Goal: Information Seeking & Learning: Understand process/instructions

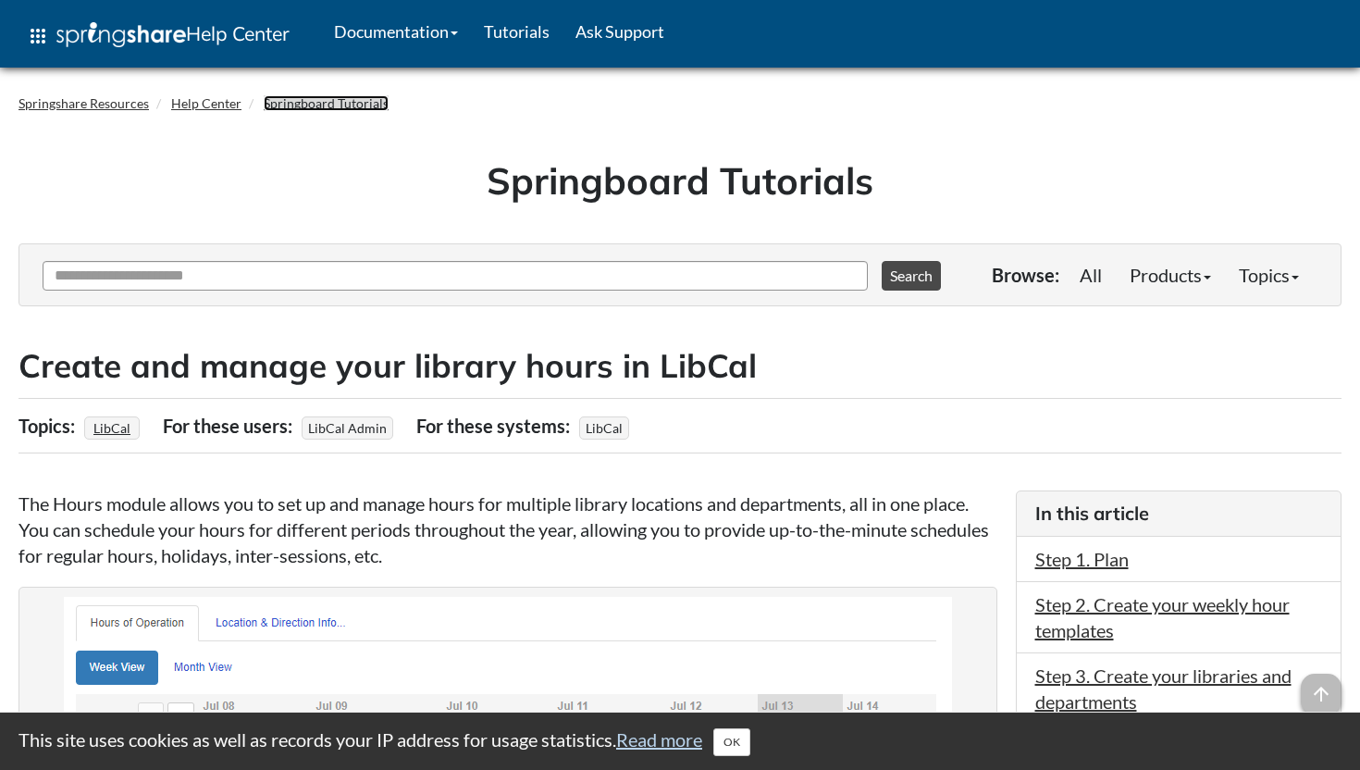
click at [349, 105] on link "Springboard Tutorials" at bounding box center [326, 103] width 125 height 16
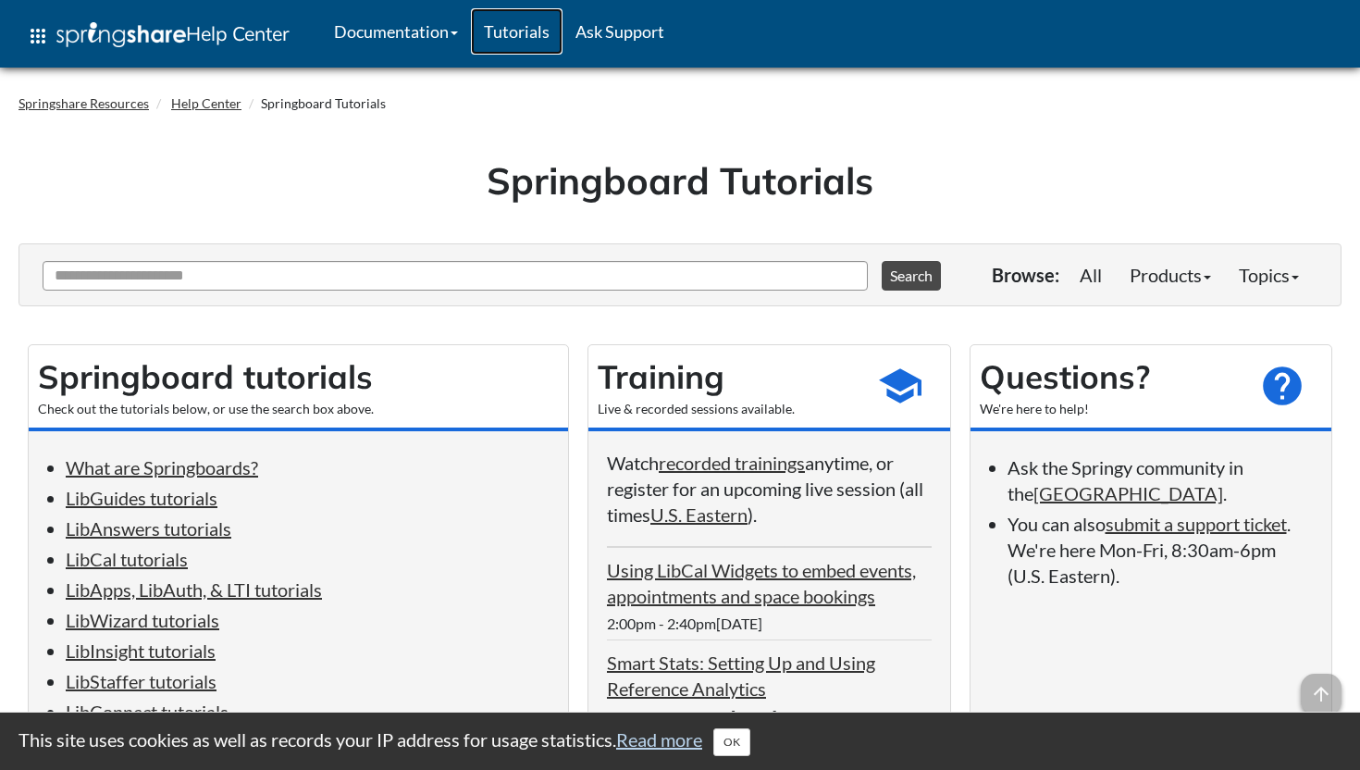
click at [543, 36] on link "Tutorials" at bounding box center [517, 31] width 92 height 46
click at [458, 33] on span at bounding box center [454, 33] width 7 height 4
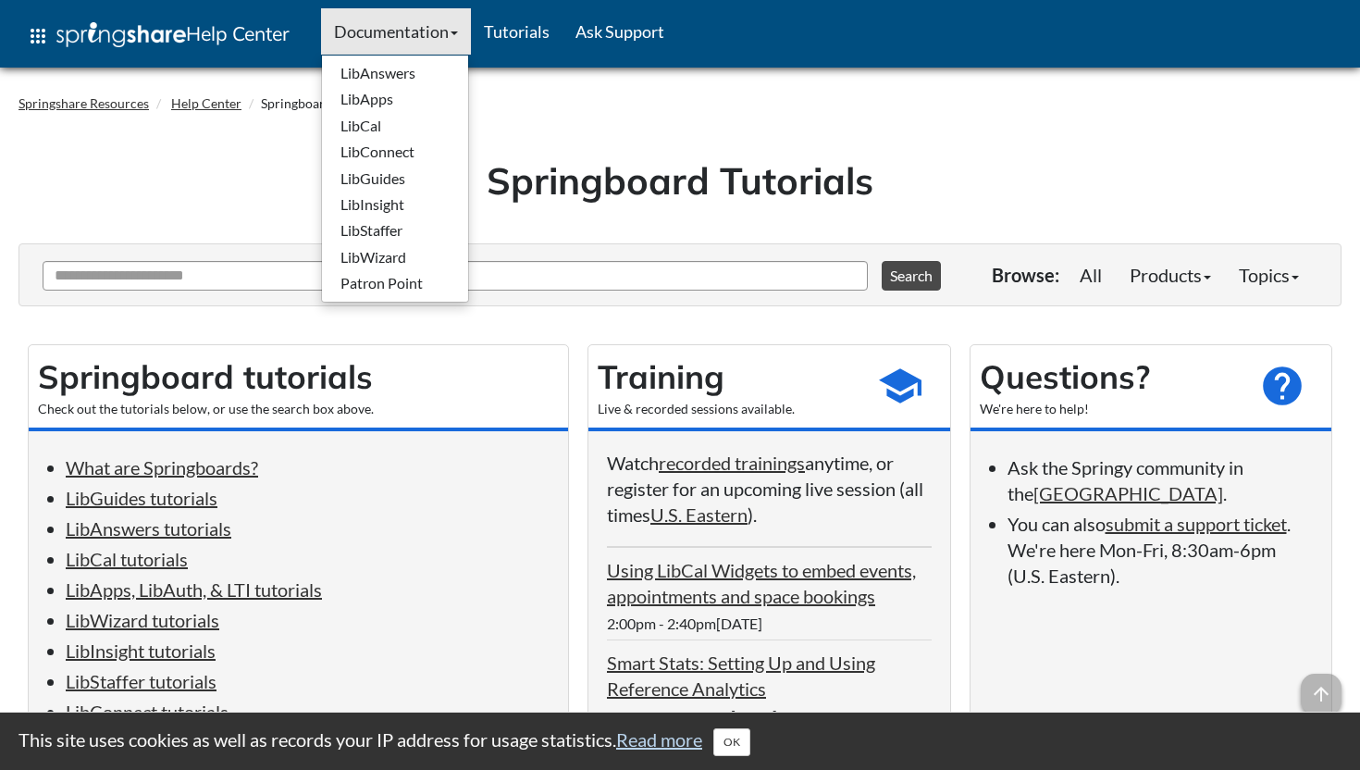
click at [617, 131] on div "Springboard Tutorials" at bounding box center [680, 187] width 1323 height 114
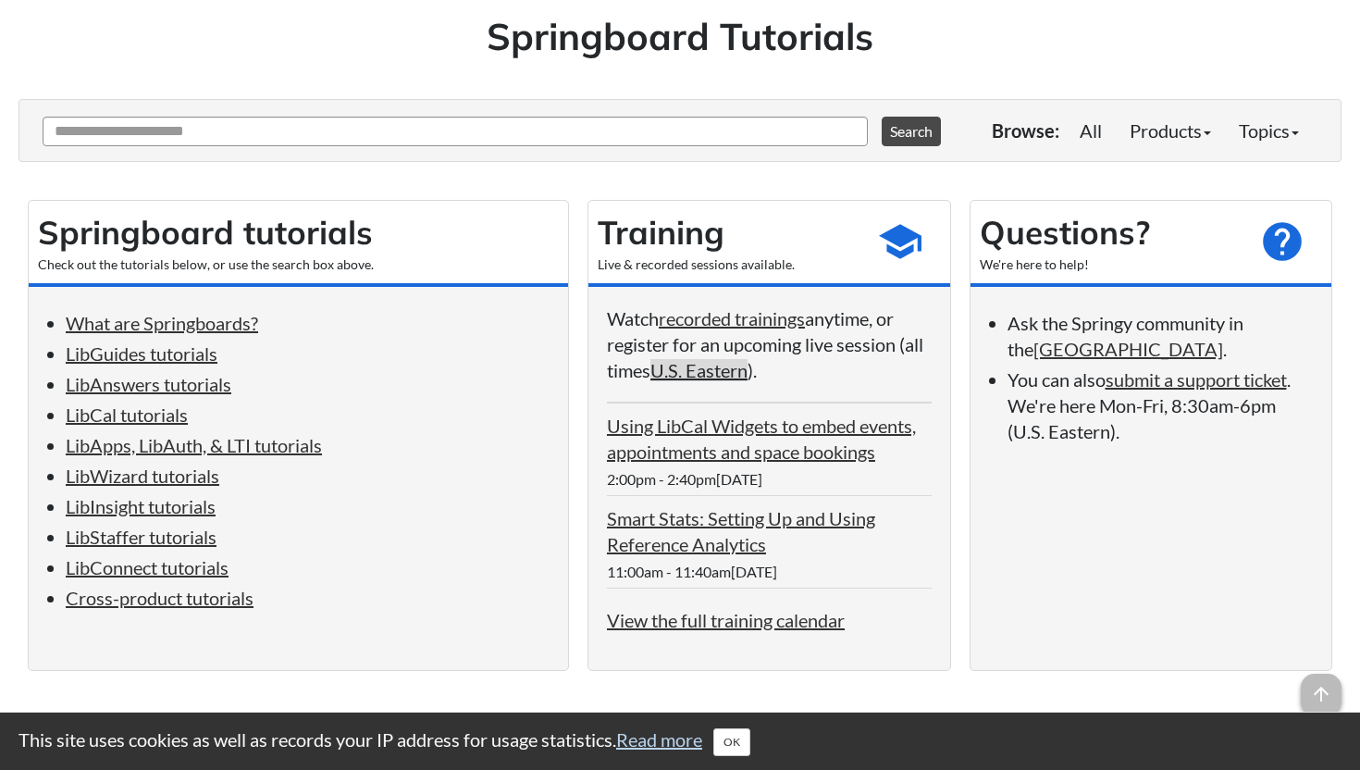
scroll to position [154, 0]
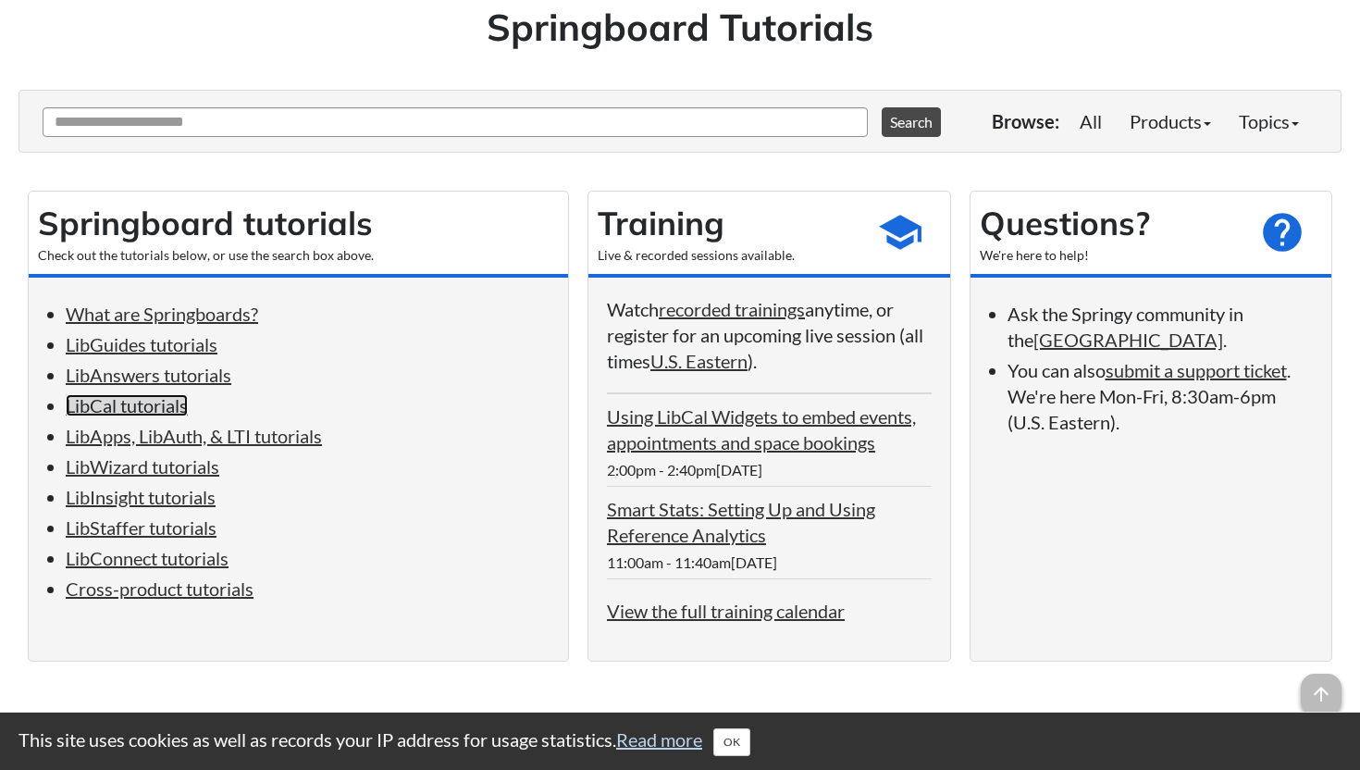
click at [174, 411] on link "LibCal tutorials" at bounding box center [127, 405] width 122 height 22
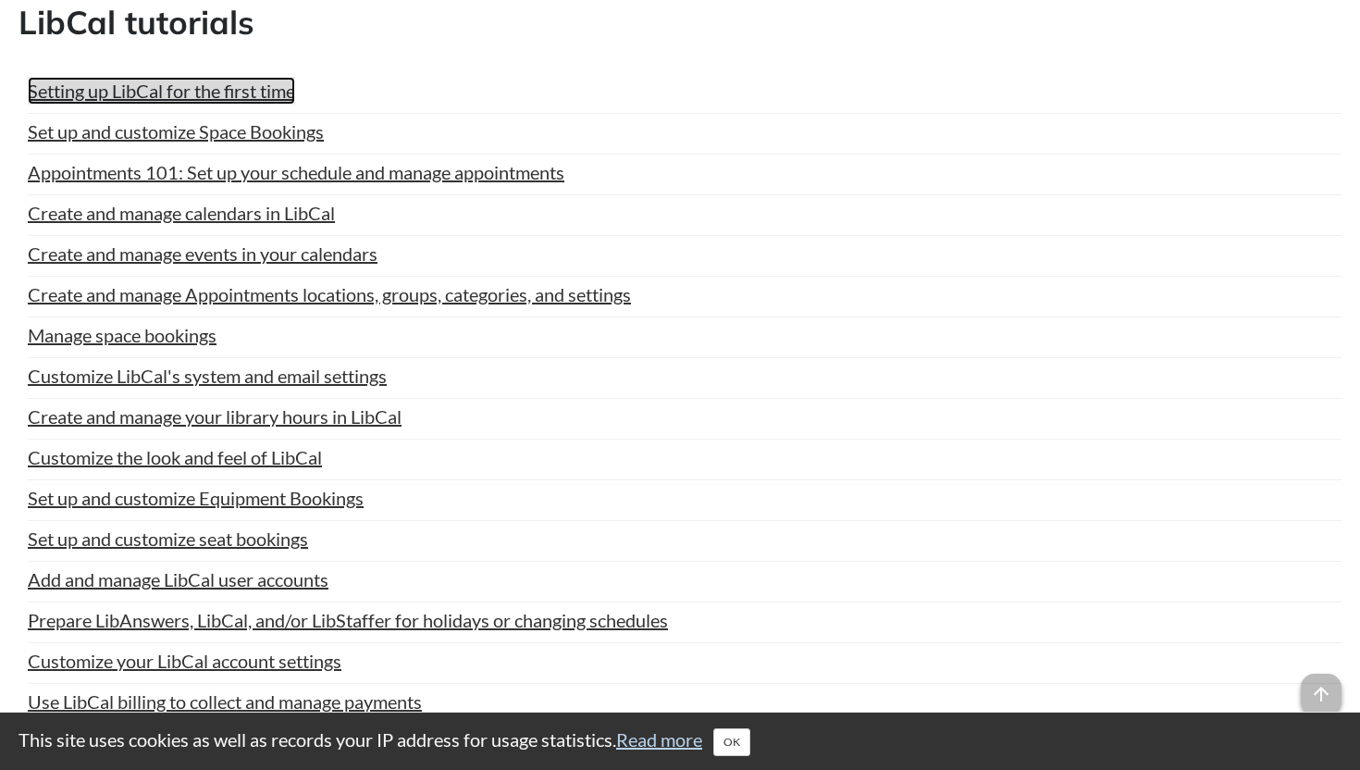
click at [257, 97] on link "Setting up LibCal for the first time" at bounding box center [161, 91] width 267 height 28
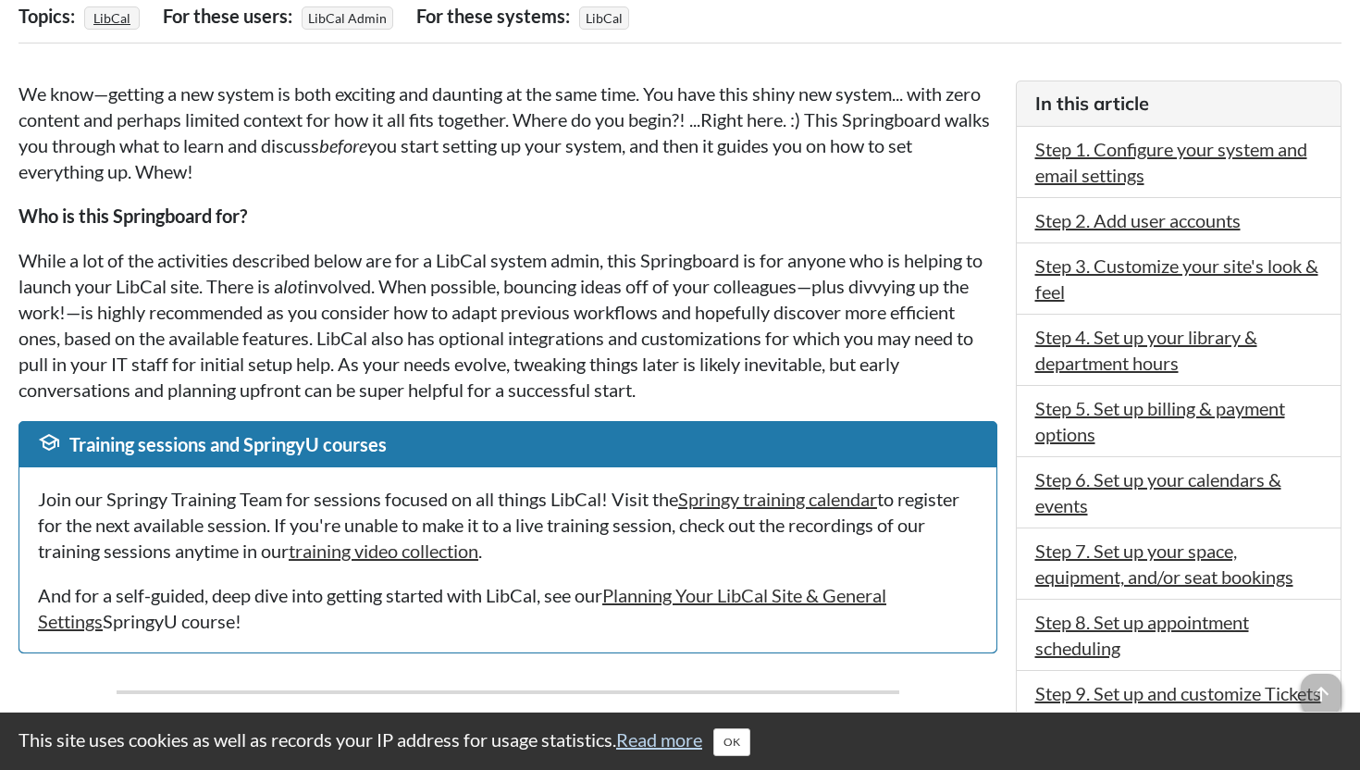
scroll to position [463, 0]
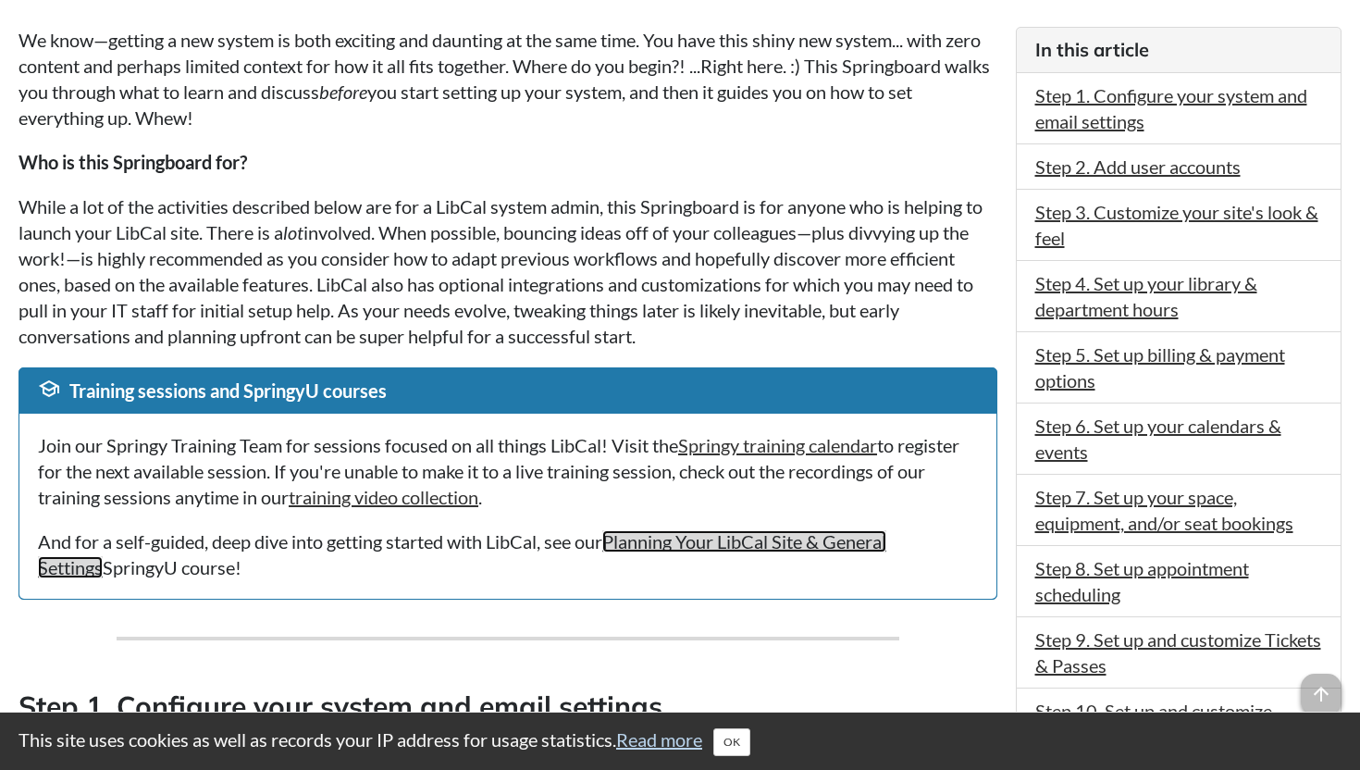
click at [759, 548] on link "Planning Your LibCal Site & General Settings" at bounding box center [462, 554] width 848 height 48
